Goal: Transaction & Acquisition: Purchase product/service

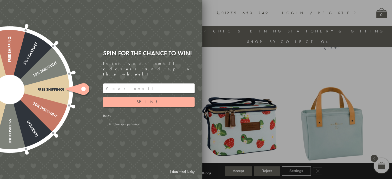
scroll to position [324, 0]
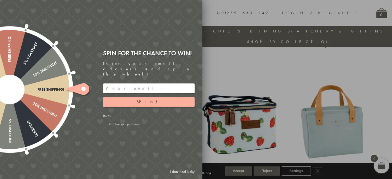
click at [262, 171] on div at bounding box center [196, 89] width 392 height 179
click at [179, 171] on link "I don't feel lucky" at bounding box center [182, 172] width 30 height 10
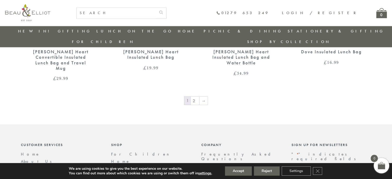
scroll to position [892, 0]
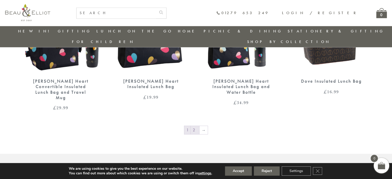
click at [196, 126] on link "2" at bounding box center [195, 130] width 9 height 8
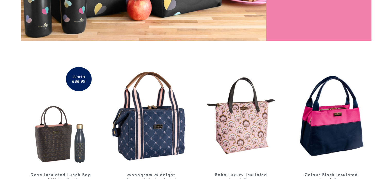
scroll to position [206, 0]
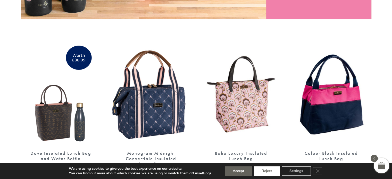
click at [266, 173] on button "Reject" at bounding box center [267, 171] width 26 height 9
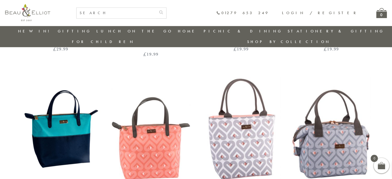
scroll to position [350, 0]
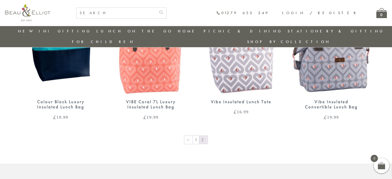
scroll to position [402, 0]
click at [197, 136] on link "1" at bounding box center [196, 140] width 6 height 8
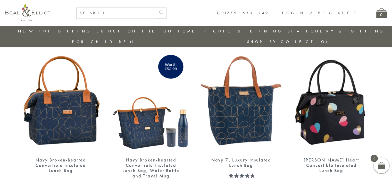
scroll to position [660, 0]
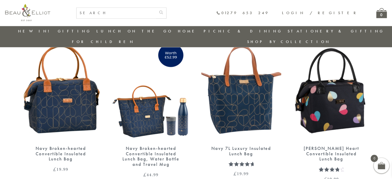
click at [48, 146] on div "Navy Broken-hearted Convertible Insulated Lunch Bag" at bounding box center [61, 154] width 62 height 16
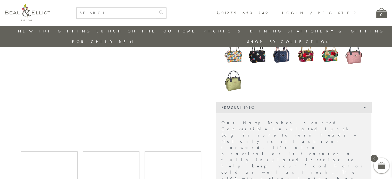
scroll to position [144, 0]
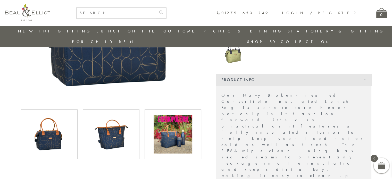
click at [109, 129] on img at bounding box center [111, 134] width 39 height 39
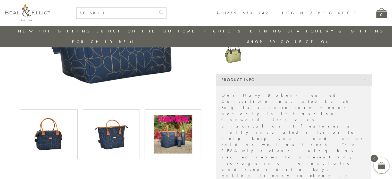
click at [42, 129] on img at bounding box center [49, 134] width 39 height 39
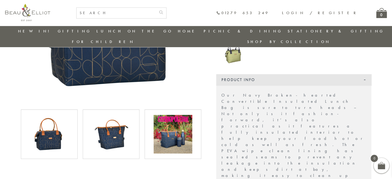
click at [107, 137] on img at bounding box center [111, 134] width 39 height 39
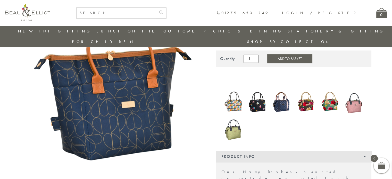
scroll to position [67, 0]
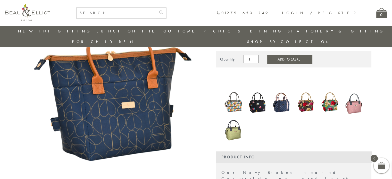
click at [279, 109] on img at bounding box center [281, 102] width 19 height 23
